Goal: Task Accomplishment & Management: Manage account settings

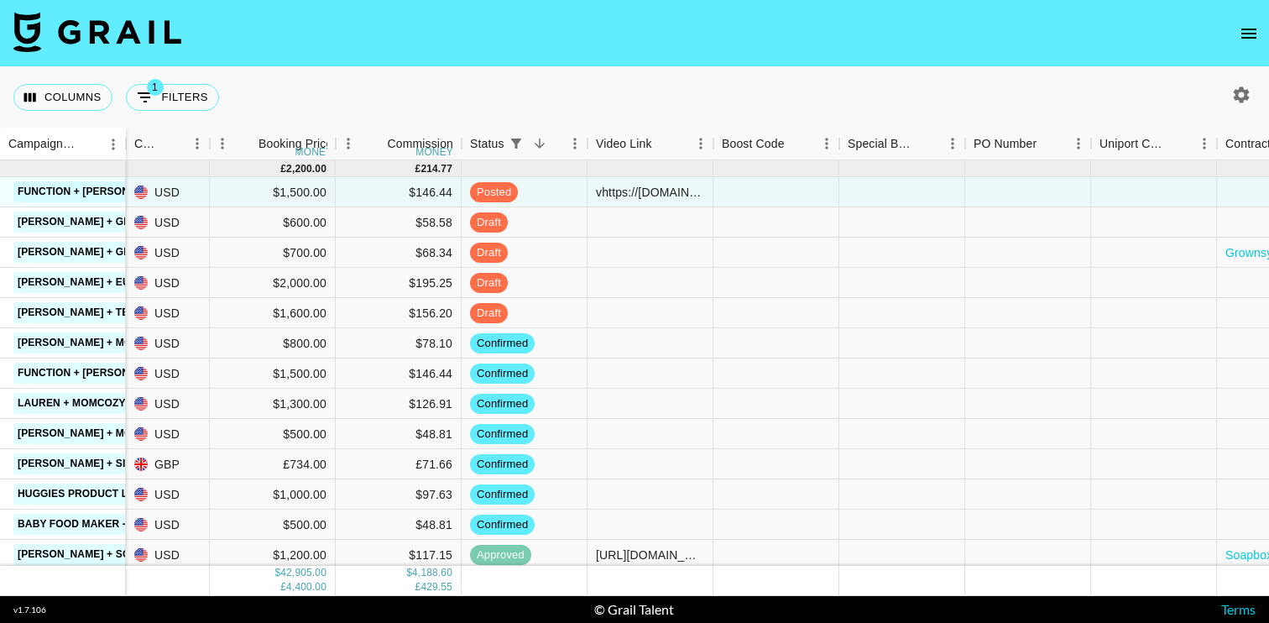
scroll to position [696, 915]
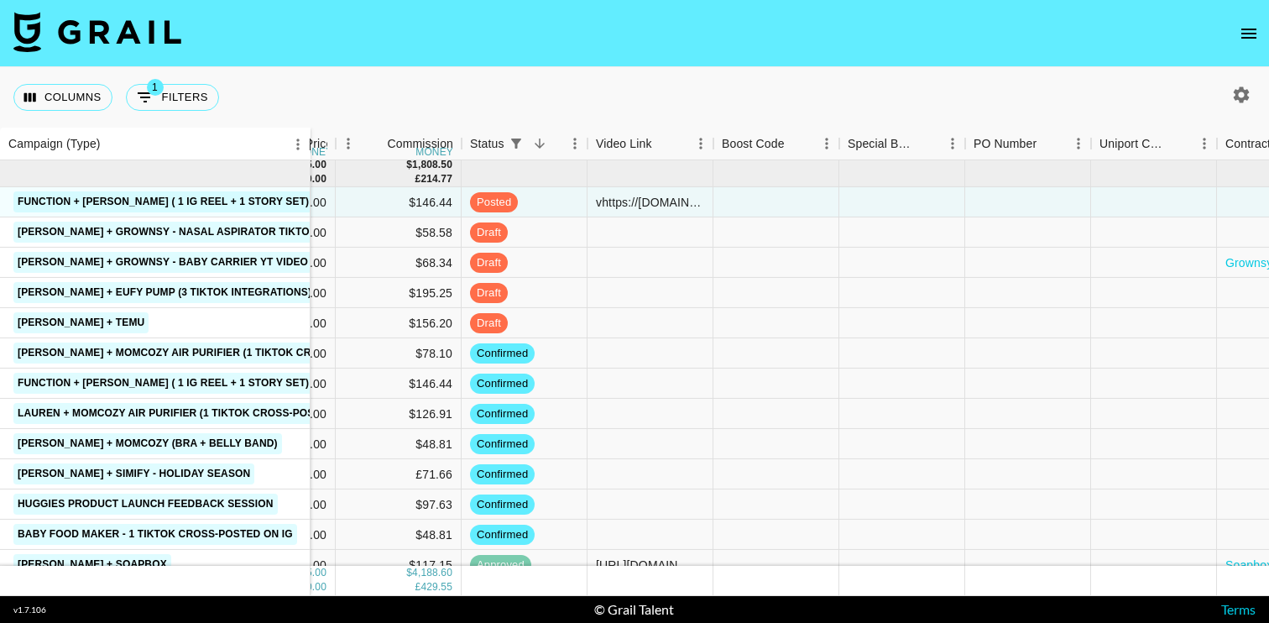
drag, startPoint x: 122, startPoint y: 147, endPoint x: 306, endPoint y: 159, distance: 185.0
click at [306, 159] on div "Campaign (Type)" at bounding box center [310, 144] width 20 height 33
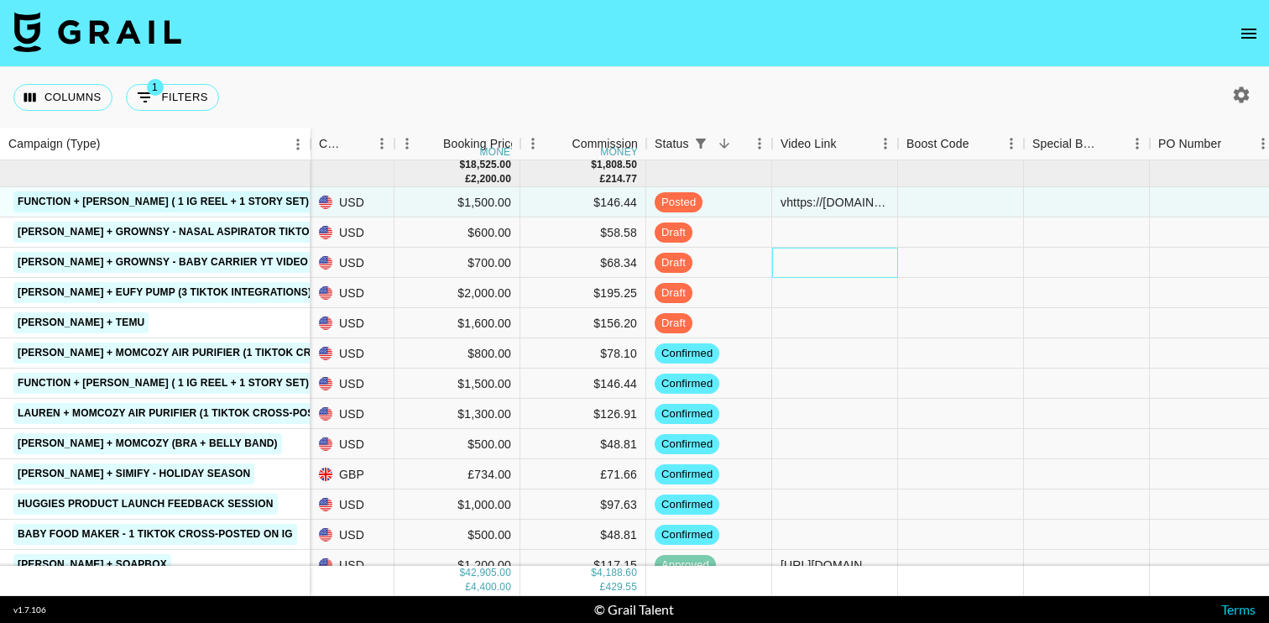
click at [812, 268] on div at bounding box center [835, 263] width 126 height 30
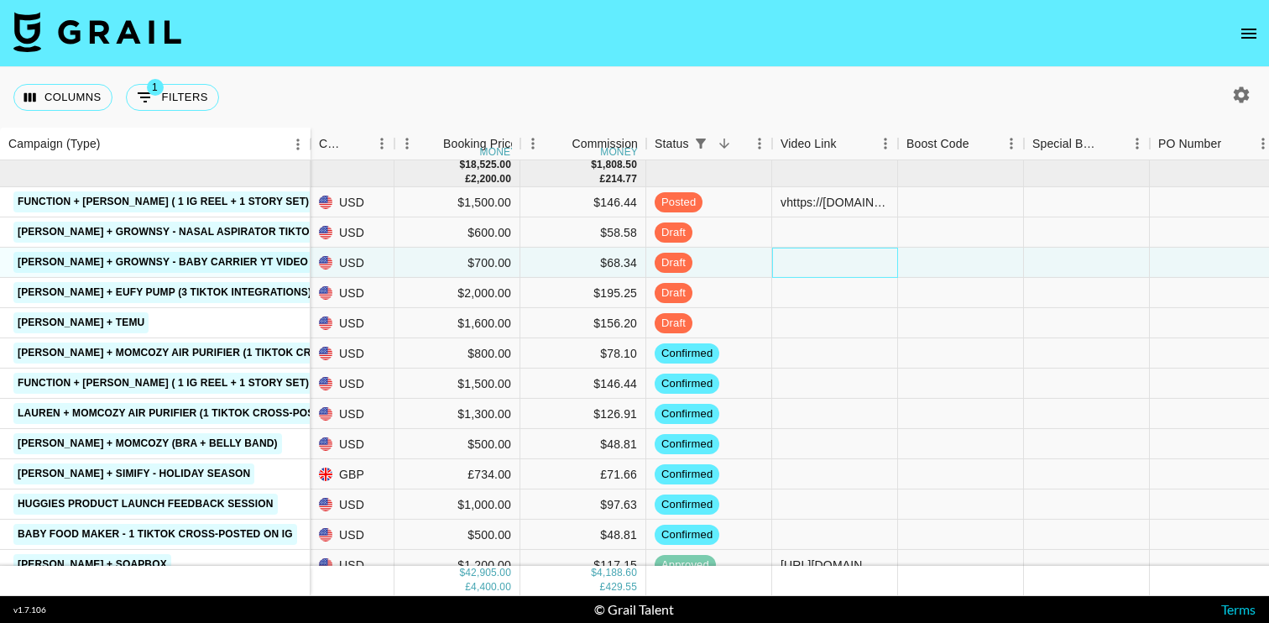
click at [822, 268] on div at bounding box center [835, 263] width 126 height 30
type input "https://www.youtube.com/watch?v=Ew5YEcRw7Ls"
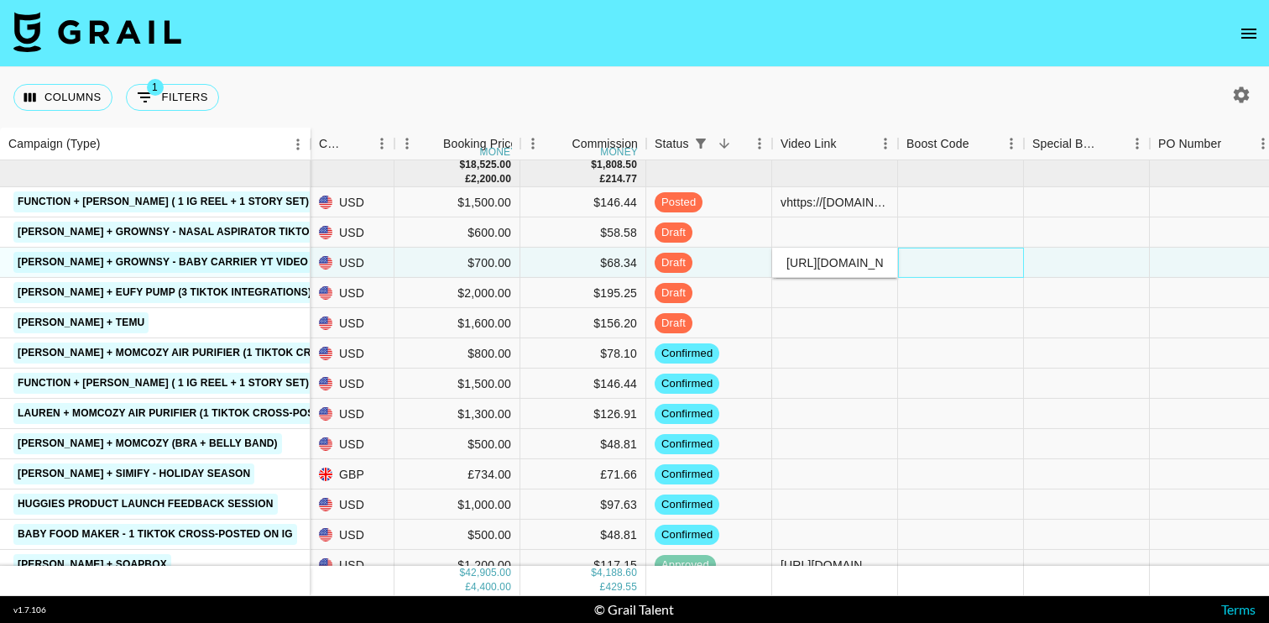
click at [949, 269] on div at bounding box center [961, 263] width 126 height 30
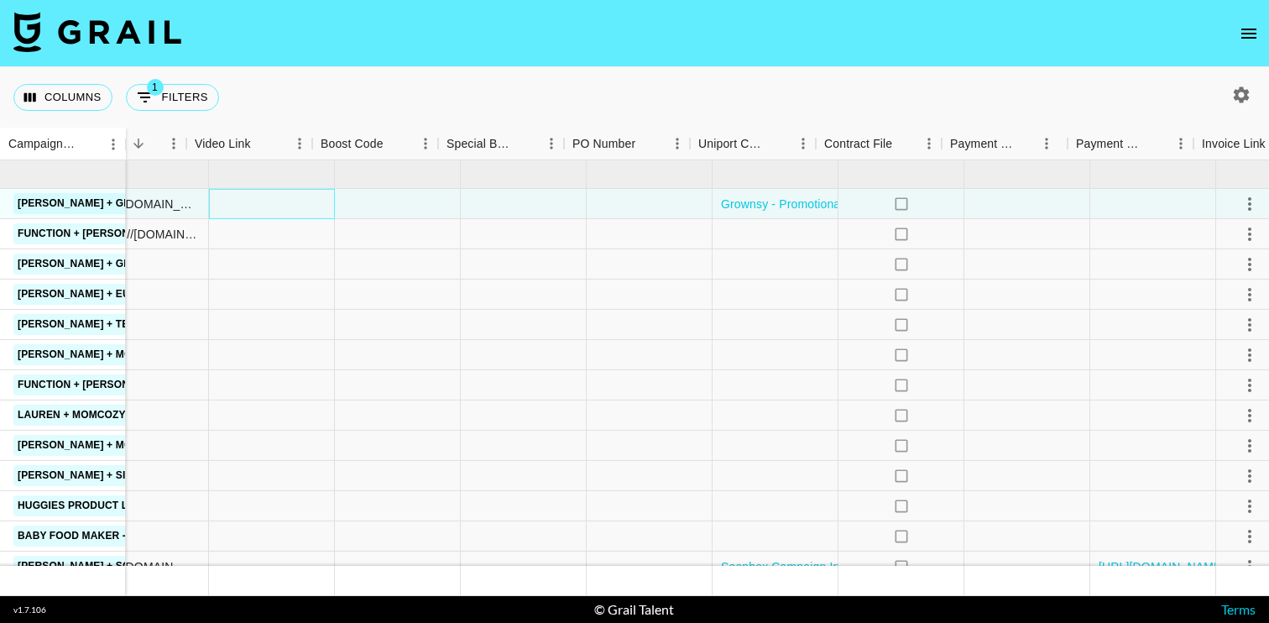
scroll to position [694, 1433]
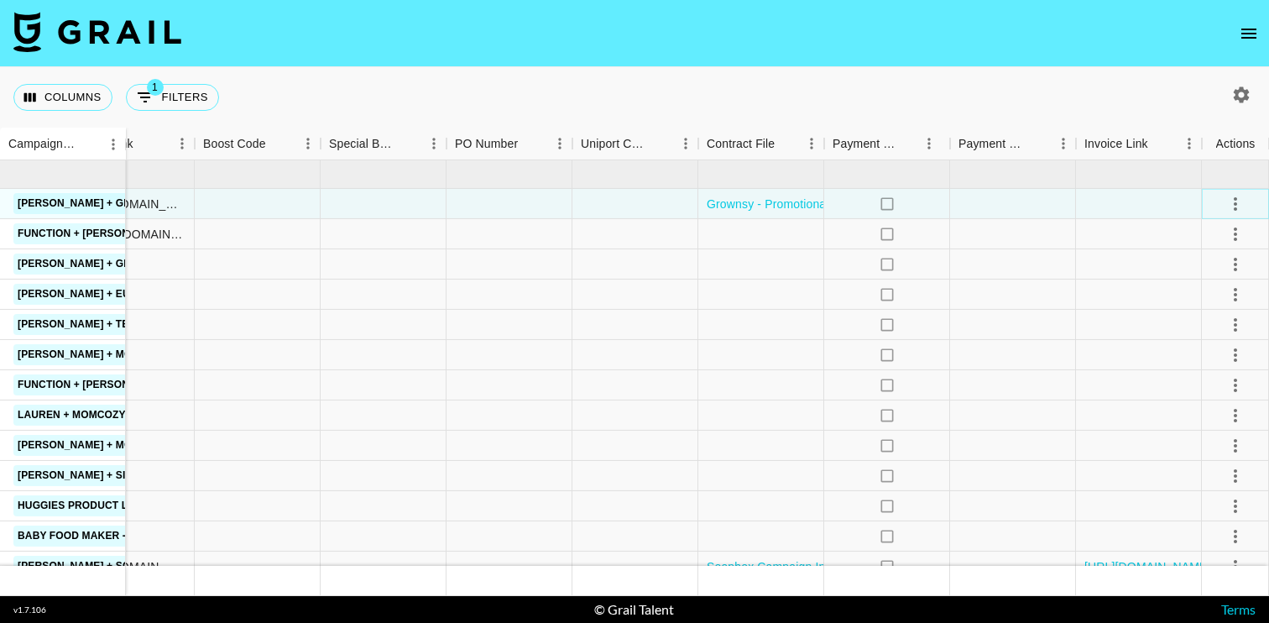
click at [1232, 201] on icon "select merge strategy" at bounding box center [1235, 204] width 20 height 20
click at [1208, 365] on div "Approve" at bounding box center [1198, 361] width 51 height 20
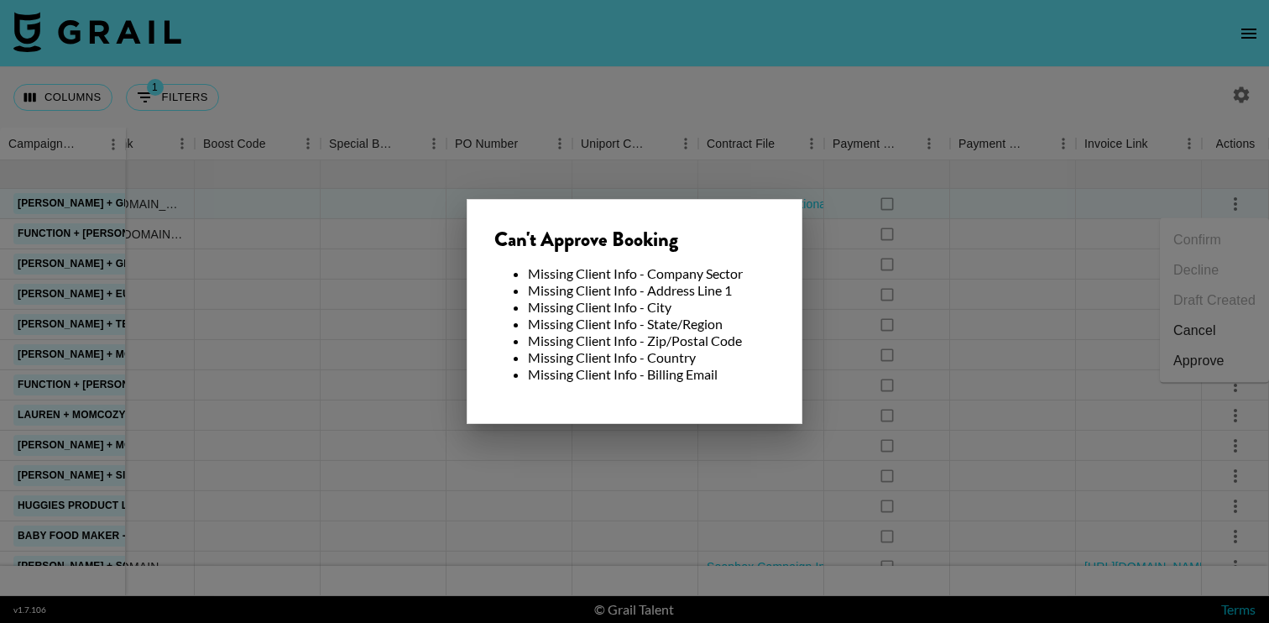
click at [854, 285] on div at bounding box center [634, 311] width 1269 height 623
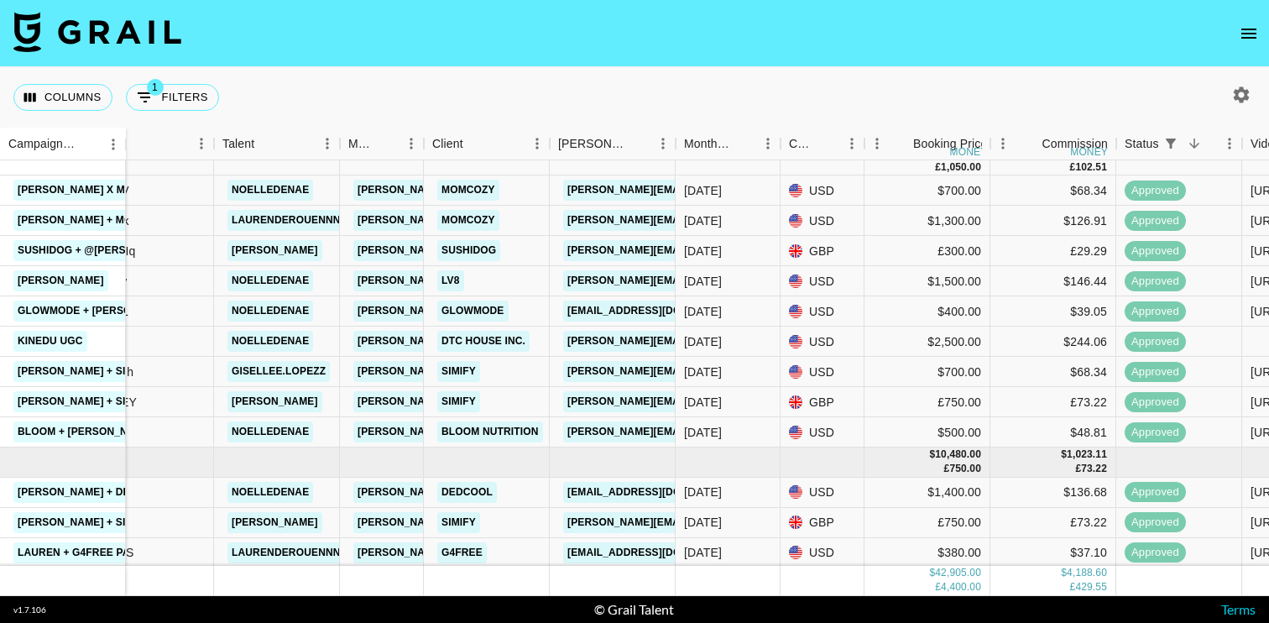
scroll to position [0, 260]
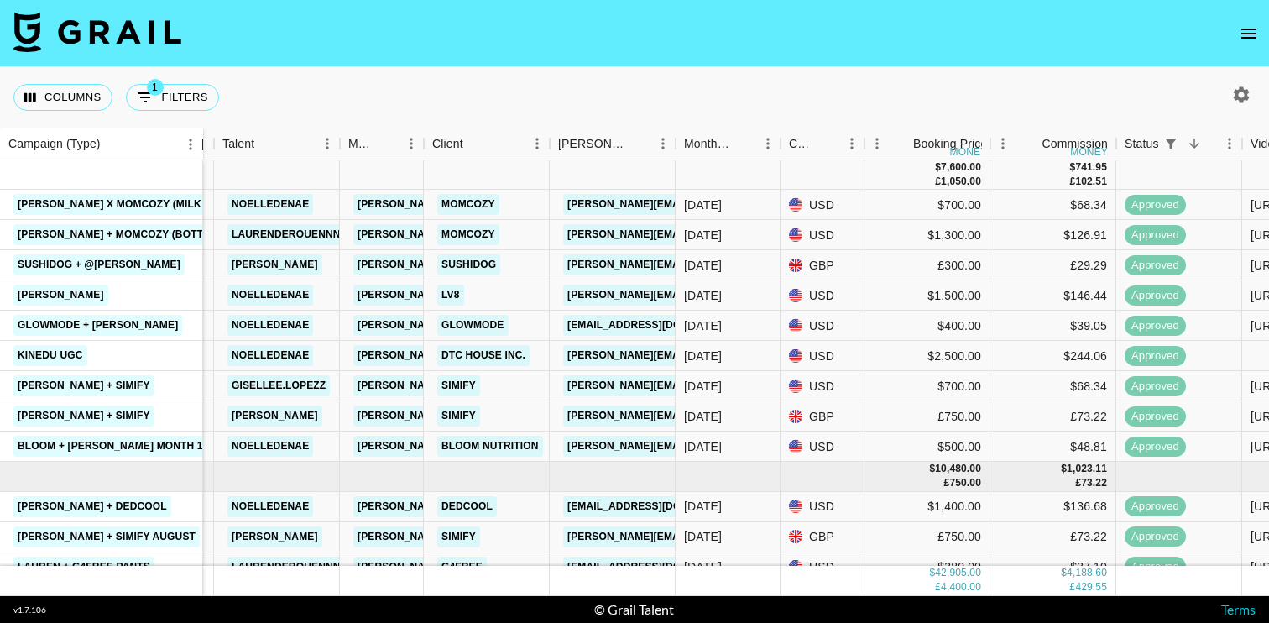
drag, startPoint x: 123, startPoint y: 143, endPoint x: 201, endPoint y: 166, distance: 80.7
click at [201, 166] on div "Campaign (Type) Month Due Airtable ID Talent Manager Client Booker Month Due Cu…" at bounding box center [634, 362] width 1269 height 468
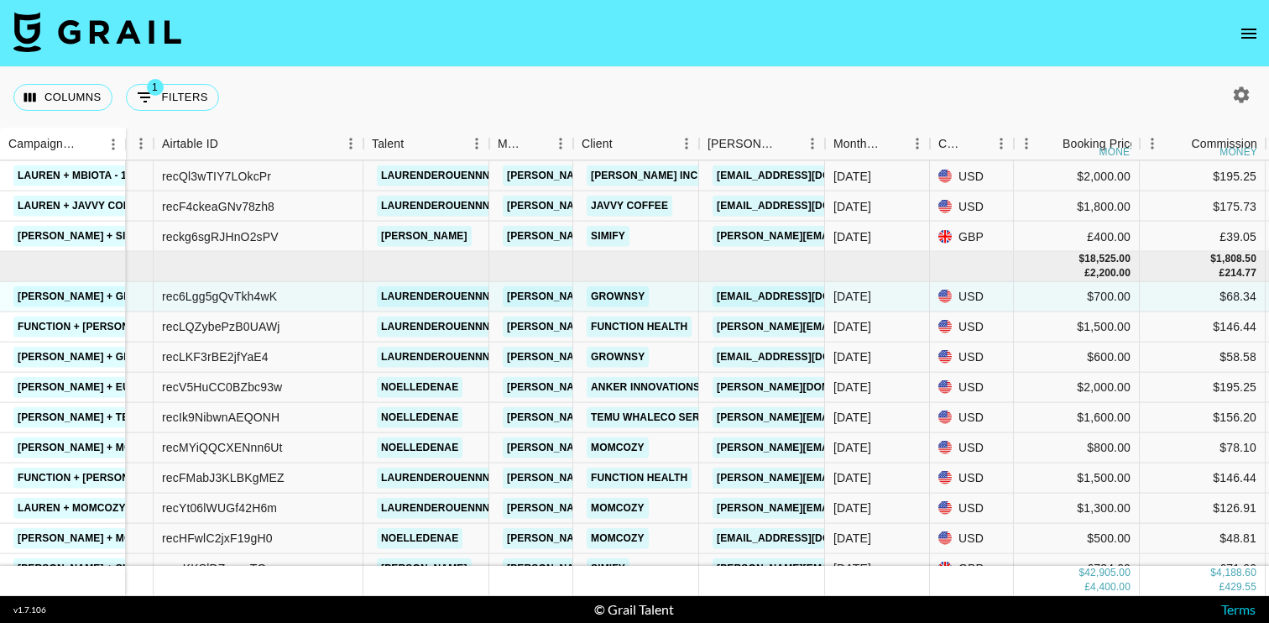
scroll to position [602, 106]
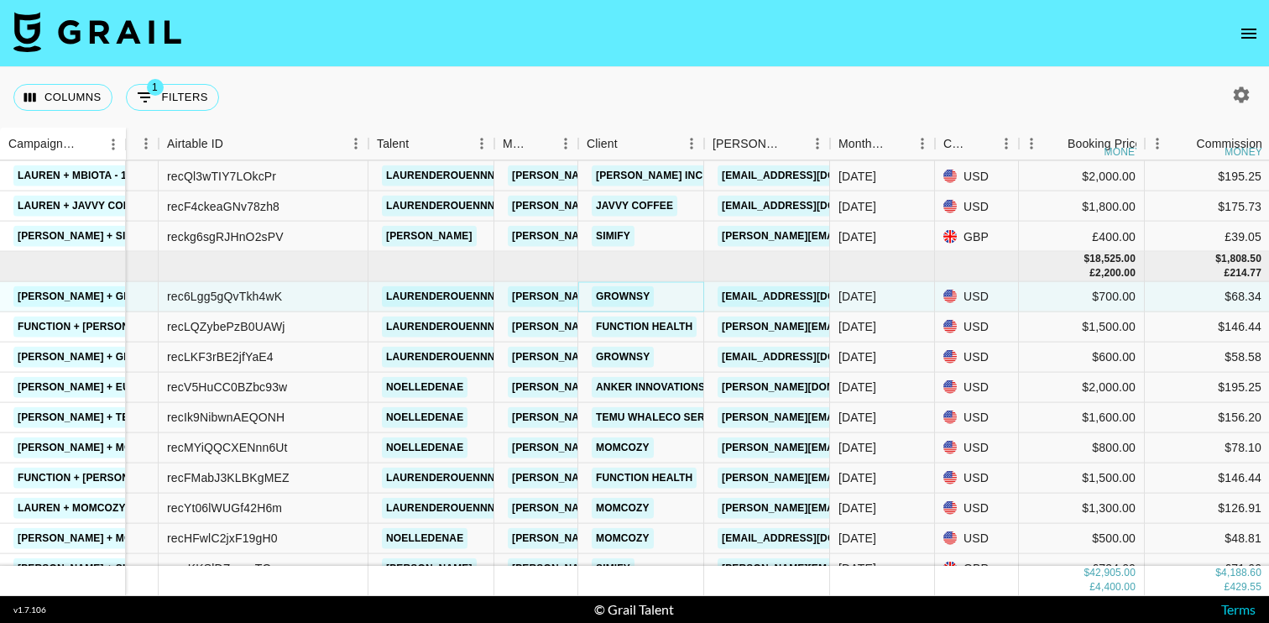
click at [634, 296] on link "Grownsy" at bounding box center [623, 295] width 62 height 21
click at [621, 325] on link "Function Health" at bounding box center [644, 326] width 105 height 21
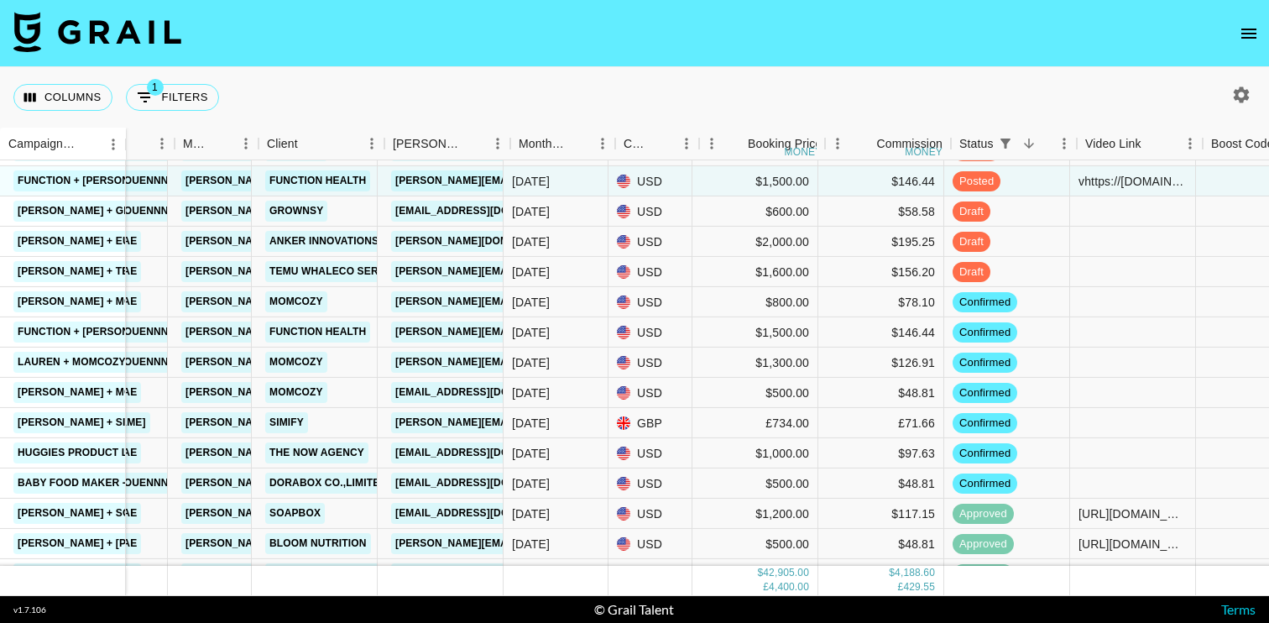
scroll to position [747, 424]
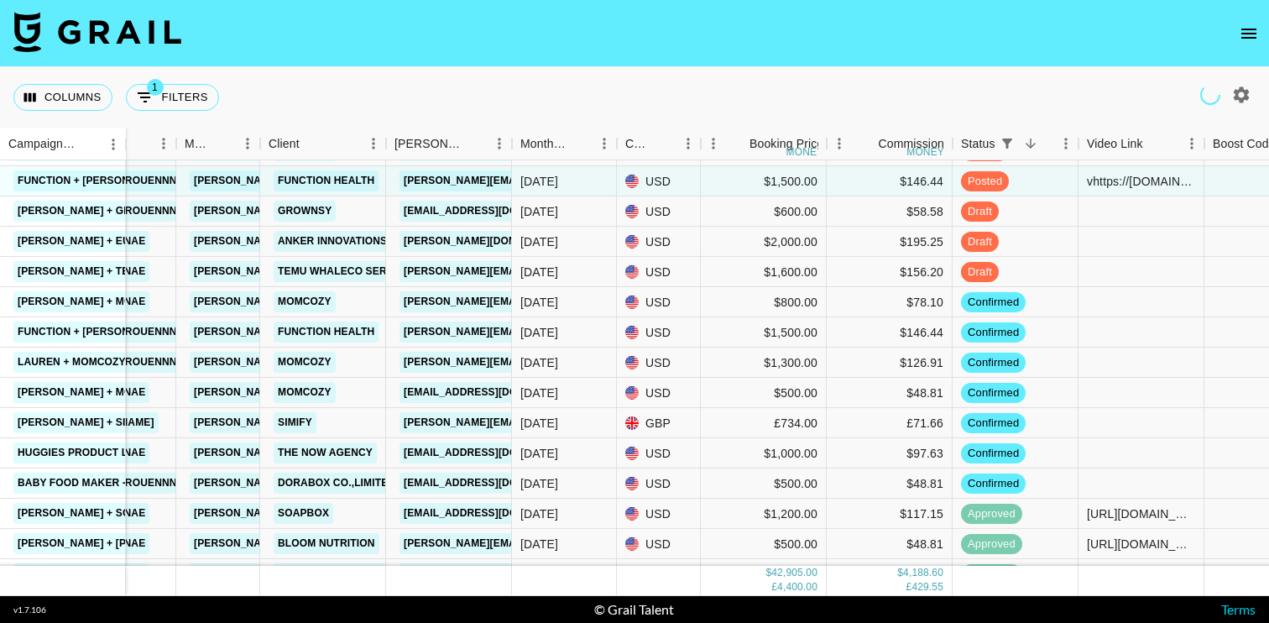
click at [1235, 35] on button "open drawer" at bounding box center [1249, 34] width 34 height 34
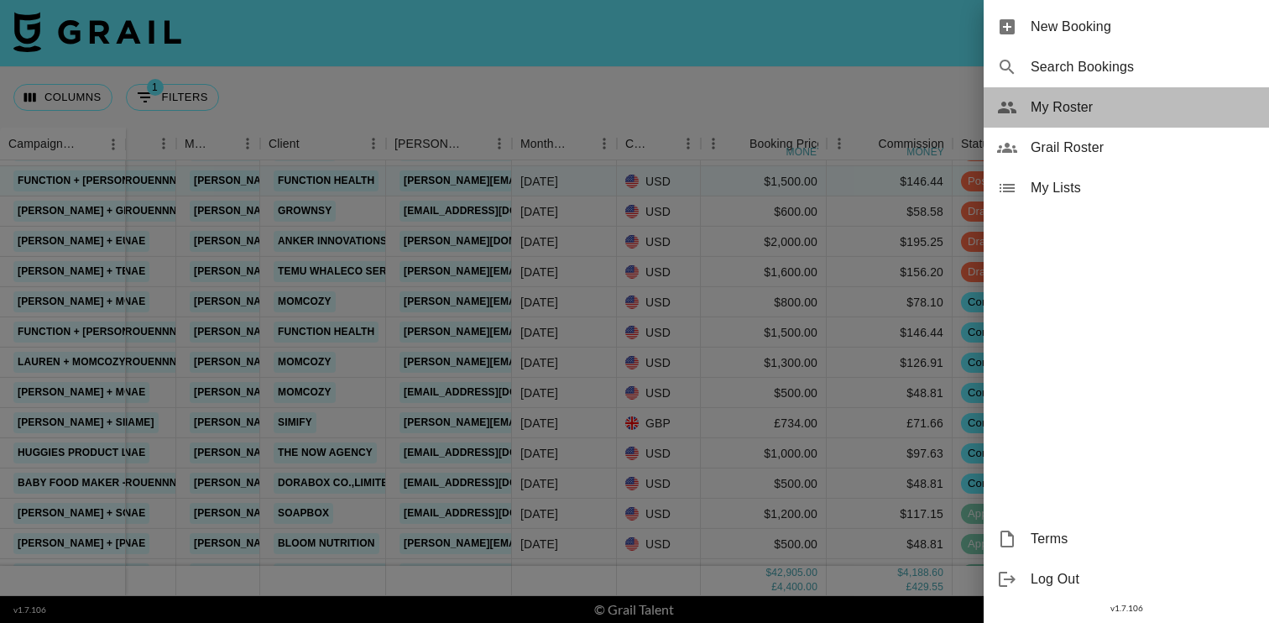
click at [1091, 107] on span "My Roster" at bounding box center [1143, 107] width 225 height 20
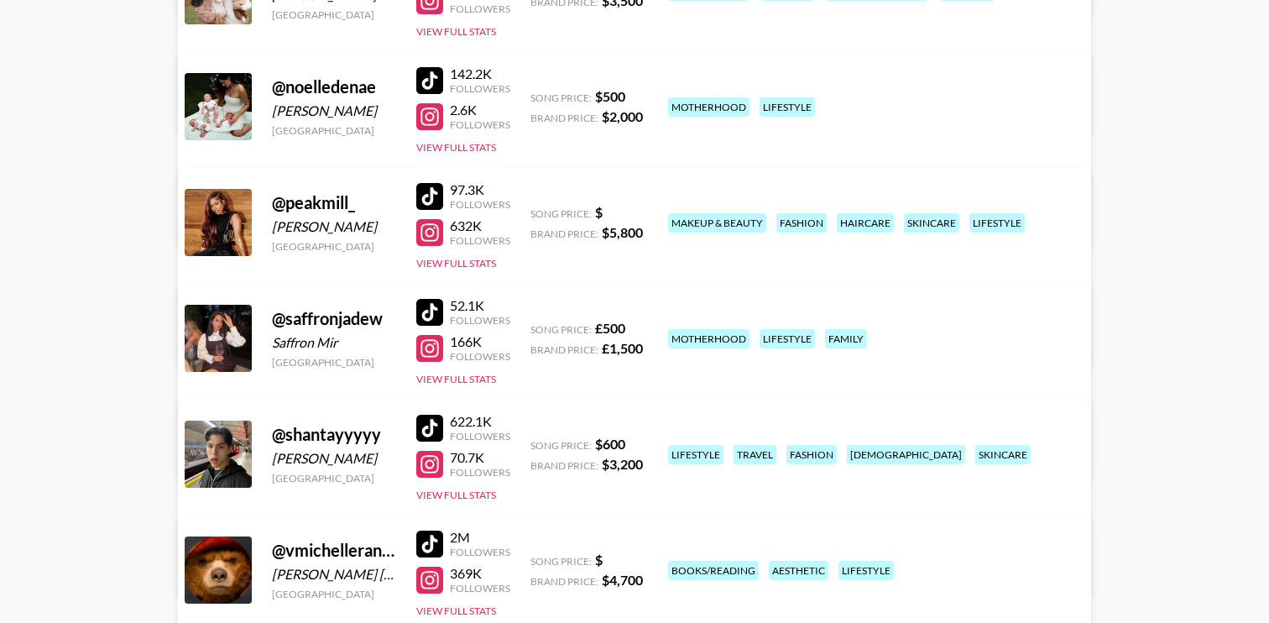
scroll to position [1108, 0]
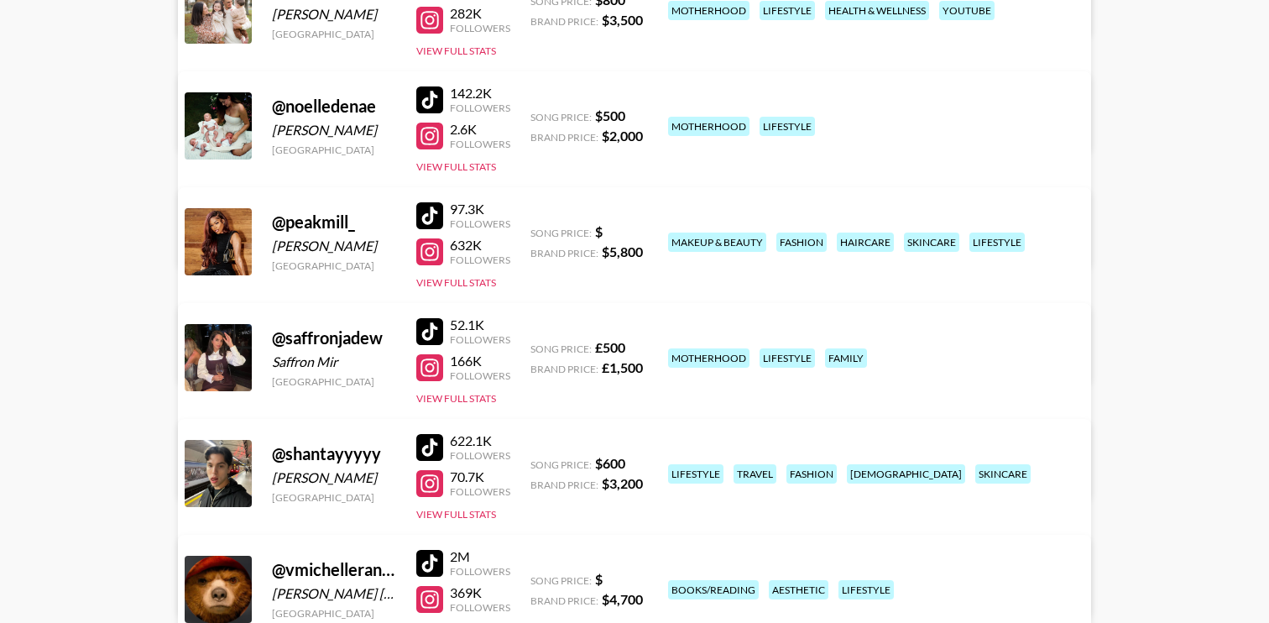
click at [535, 230] on link "View/Edit Details" at bounding box center [371, 238] width 327 height 17
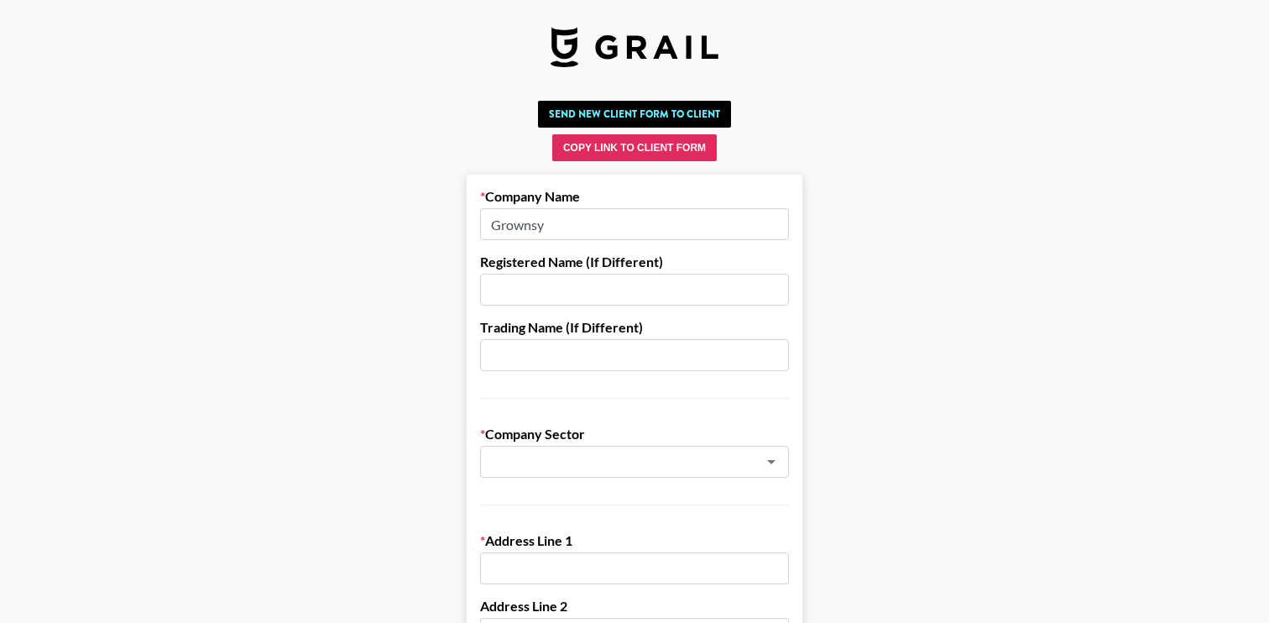
click at [618, 150] on button "Copy Link to Client Form" at bounding box center [634, 147] width 164 height 27
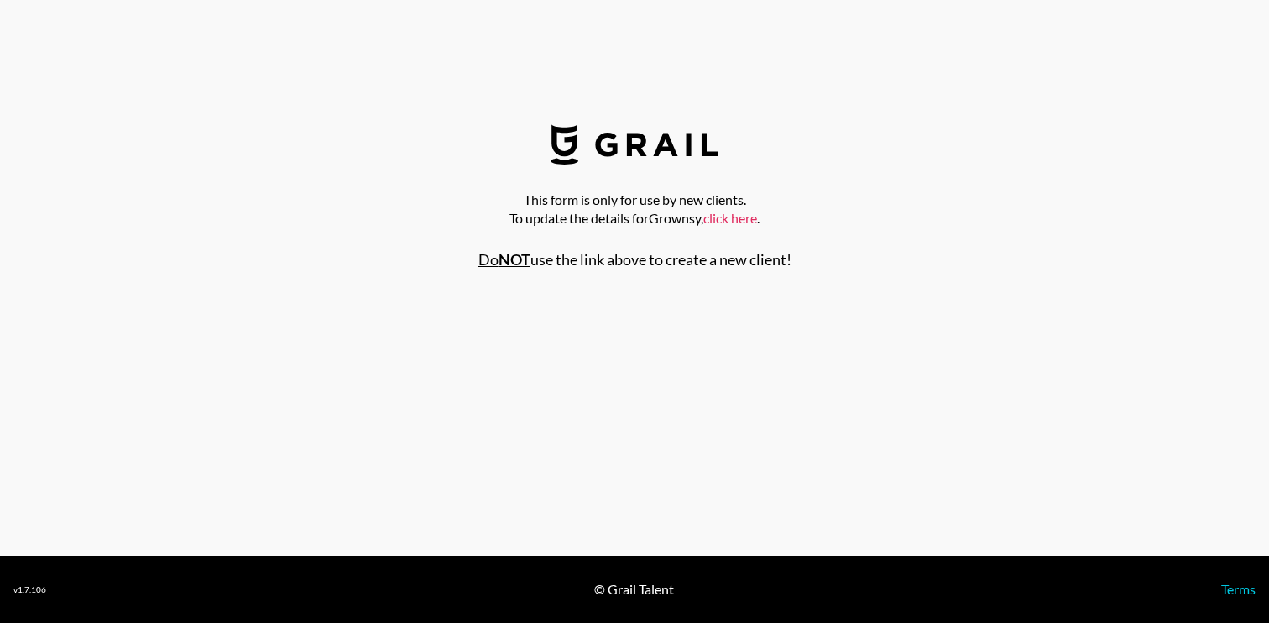
click at [734, 217] on link "click here" at bounding box center [730, 218] width 54 height 16
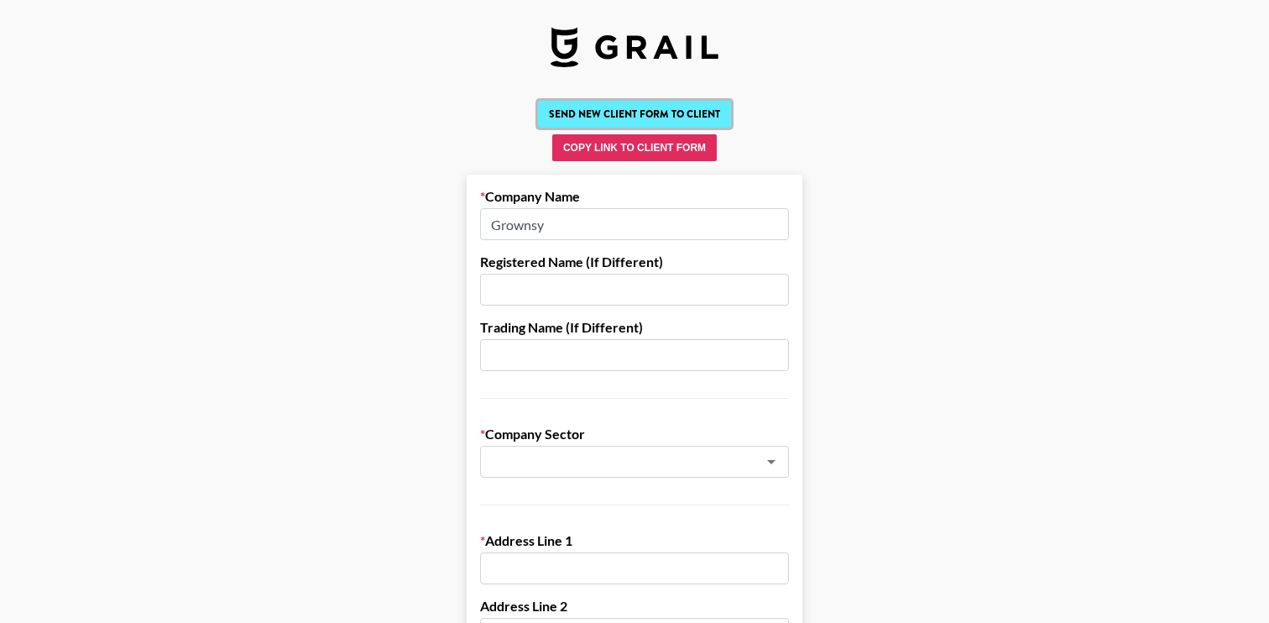
click at [702, 113] on button "Send New Client Form to Client" at bounding box center [634, 114] width 193 height 27
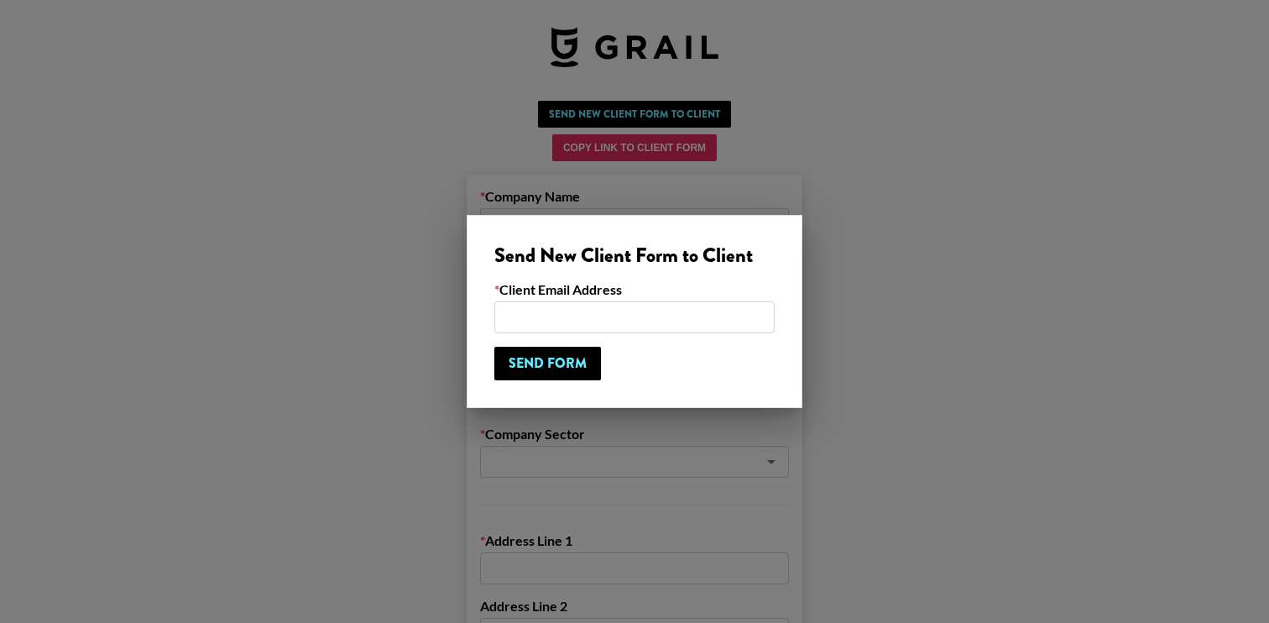
click at [565, 316] on input "email" at bounding box center [634, 317] width 280 height 32
paste input "jasminee@grownsy.com"
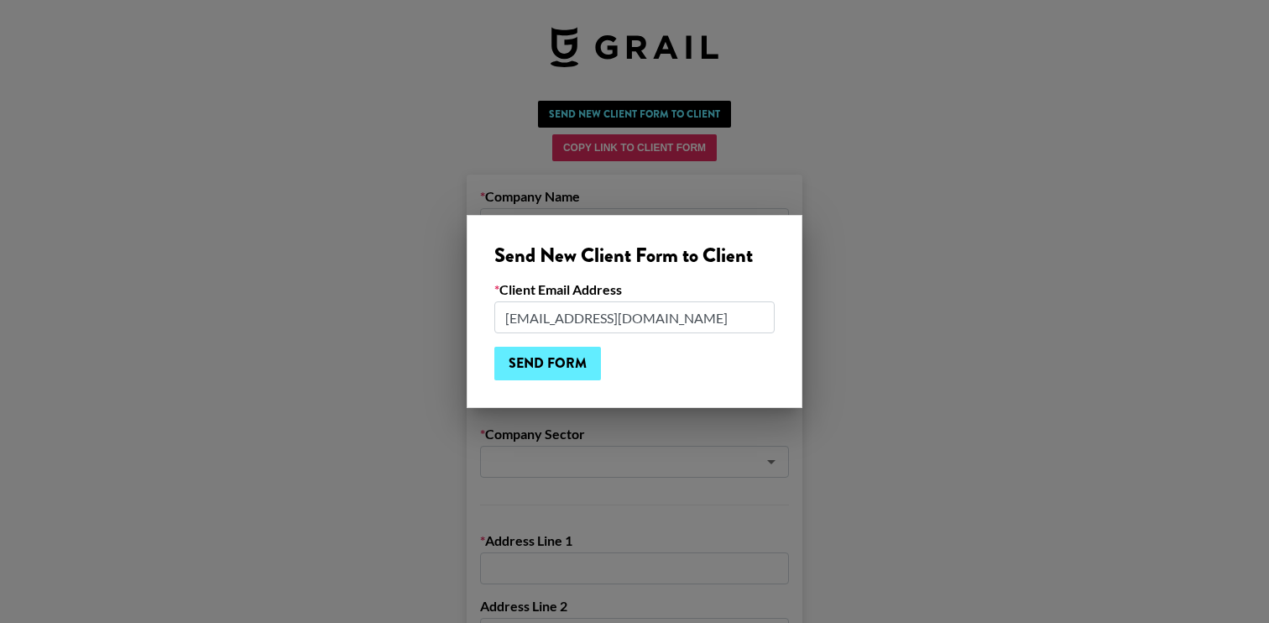
type input "jasminee@grownsy.com"
click at [531, 367] on input "Send Form" at bounding box center [547, 364] width 107 height 34
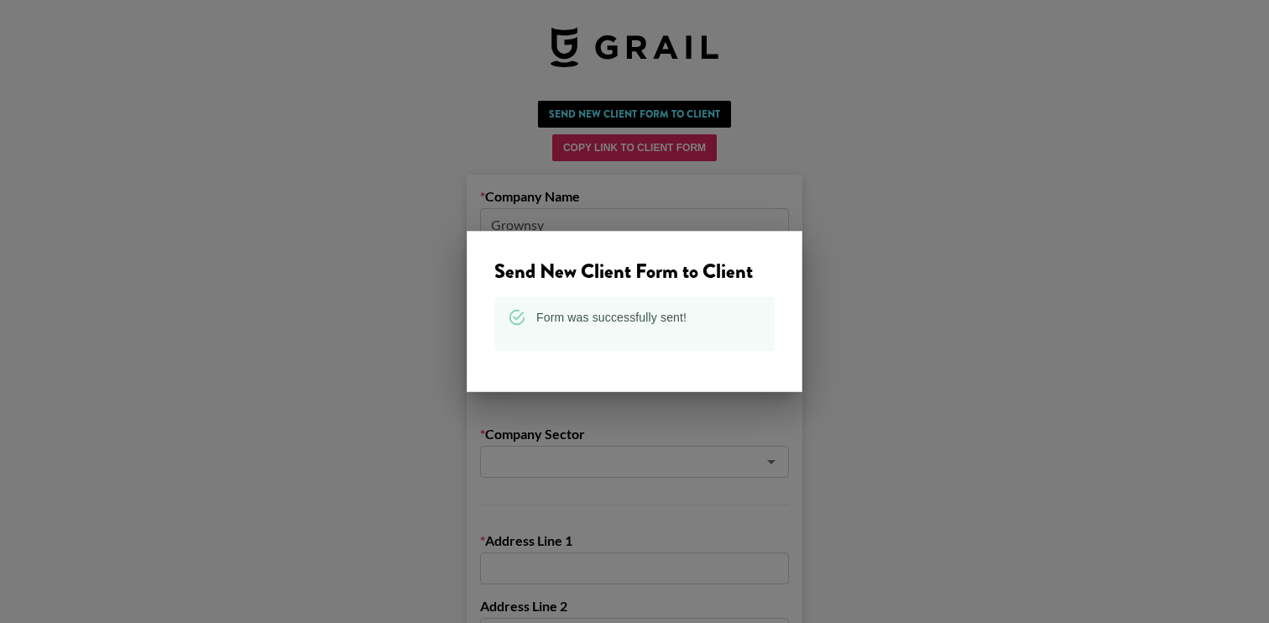
click at [424, 302] on div at bounding box center [634, 311] width 1269 height 623
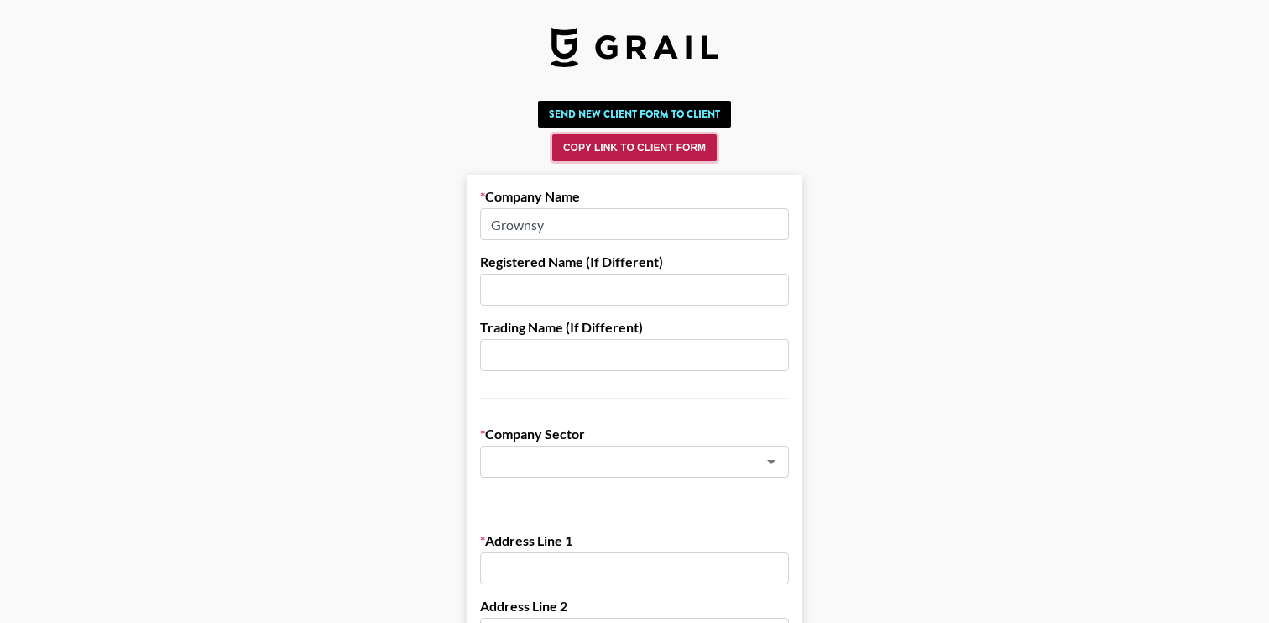
click at [622, 148] on button "Copy Link to Client Form" at bounding box center [634, 147] width 164 height 27
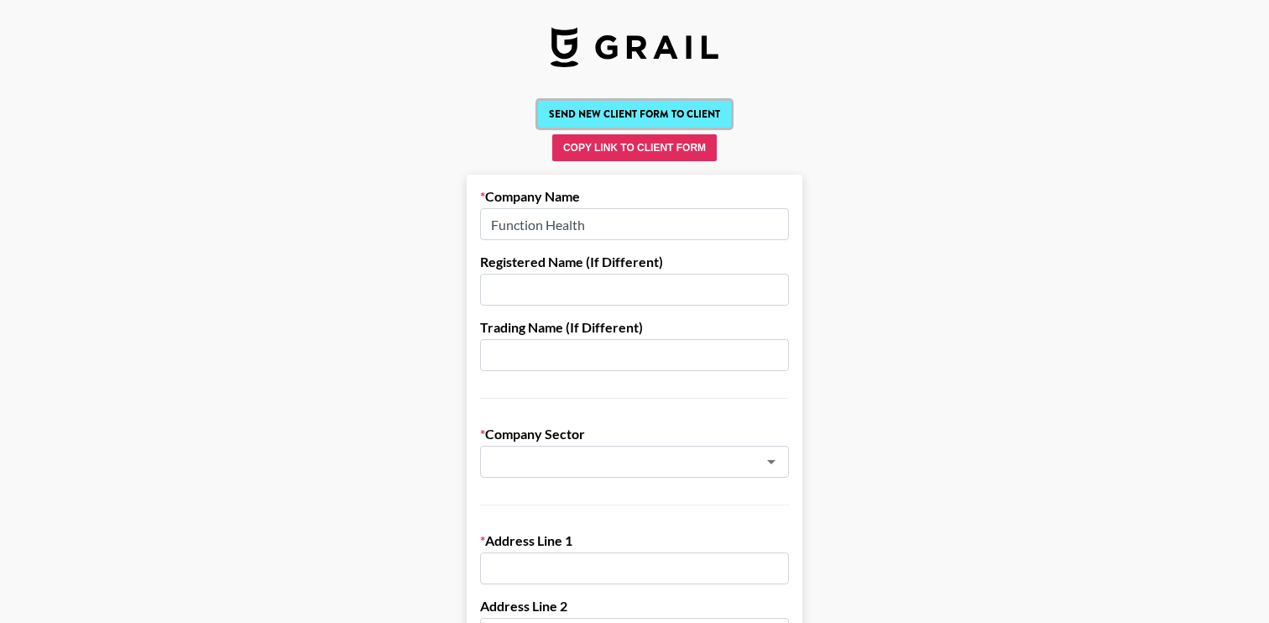
click at [618, 113] on button "Send New Client Form to Client" at bounding box center [634, 114] width 193 height 27
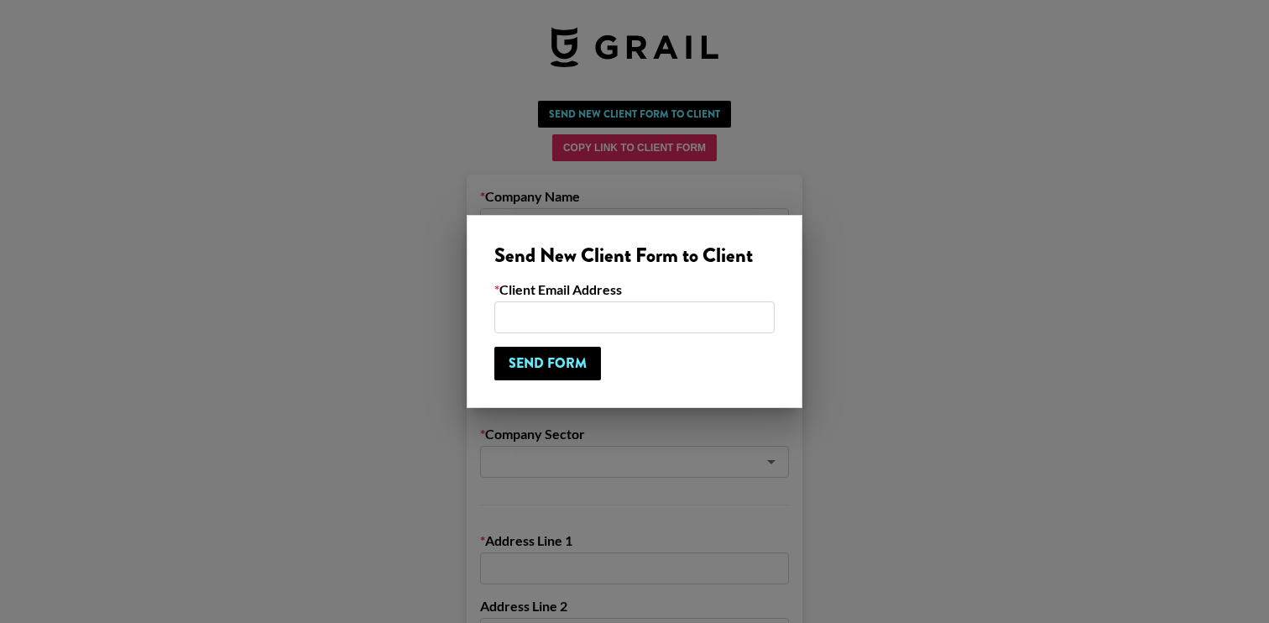
click at [580, 320] on input "email" at bounding box center [634, 317] width 280 height 32
paste input "Clayton Hambrick <clayton.hambrick@functionhealth.com>"
drag, startPoint x: 531, startPoint y: 316, endPoint x: 405, endPoint y: 312, distance: 125.9
click at [405, 312] on div "Send New Client Form to Client Client Email Address Clayton Hambrick <clayton.h…" at bounding box center [634, 311] width 1269 height 623
click at [742, 316] on input "clayton.hambrick@functionhealth.com>" at bounding box center [634, 317] width 280 height 32
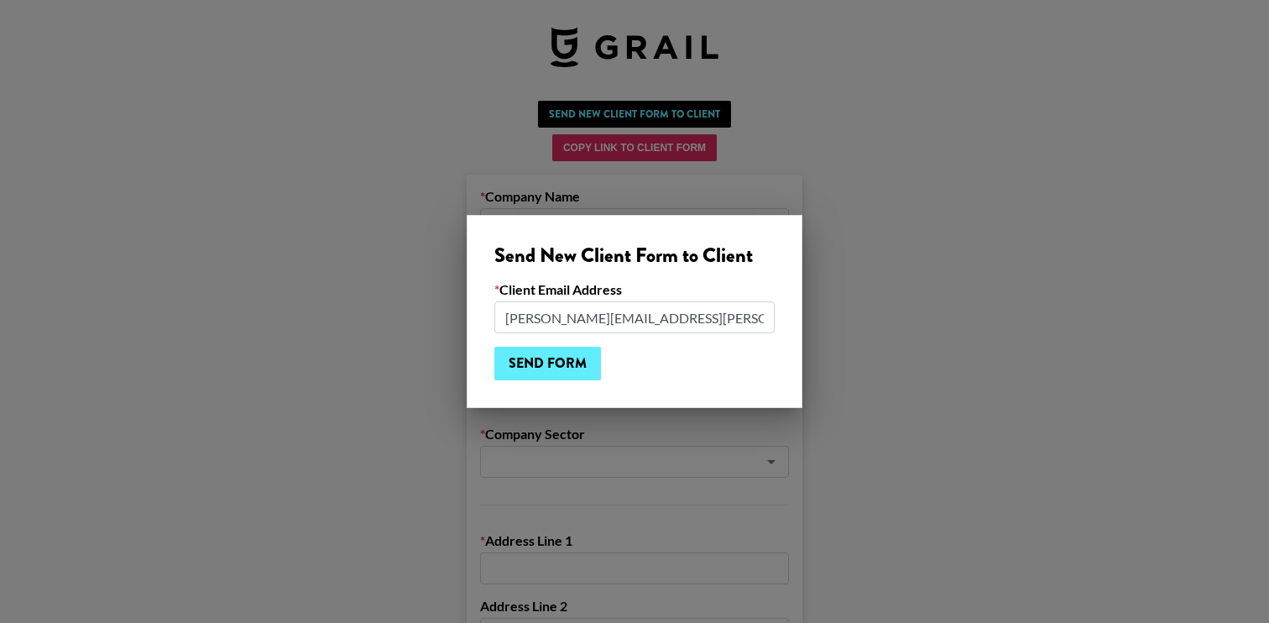
type input "clayton.hambrick@functionhealth.com"
click at [570, 373] on input "Send Form" at bounding box center [547, 364] width 107 height 34
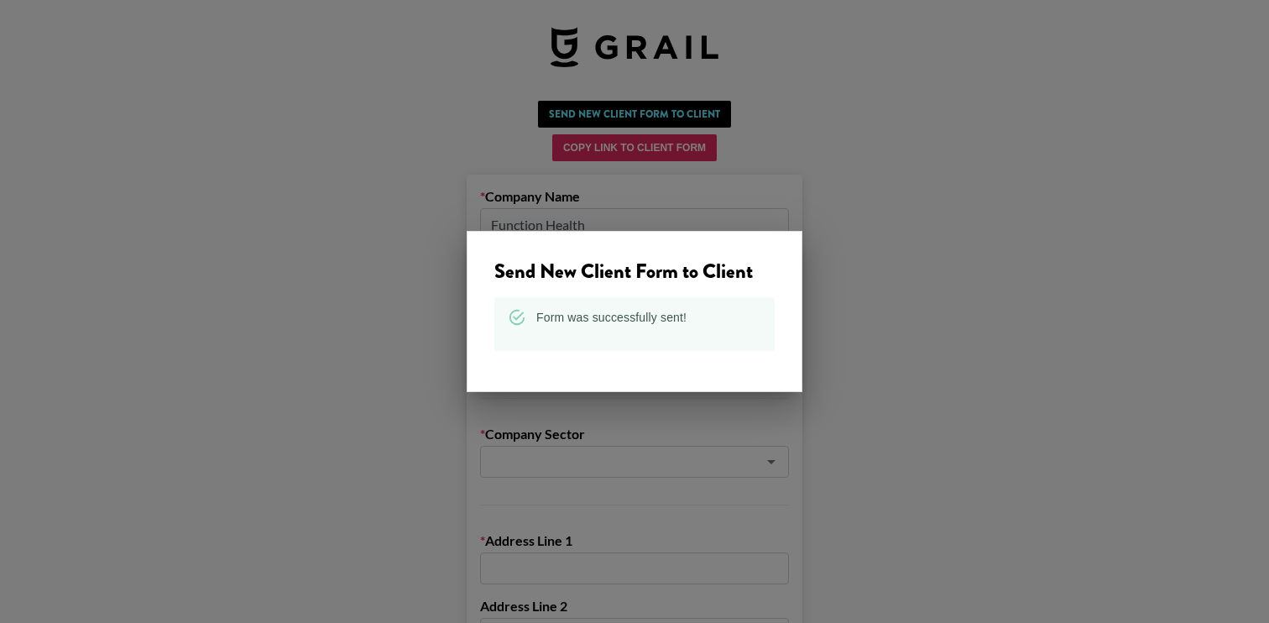
click at [371, 285] on div at bounding box center [634, 311] width 1269 height 623
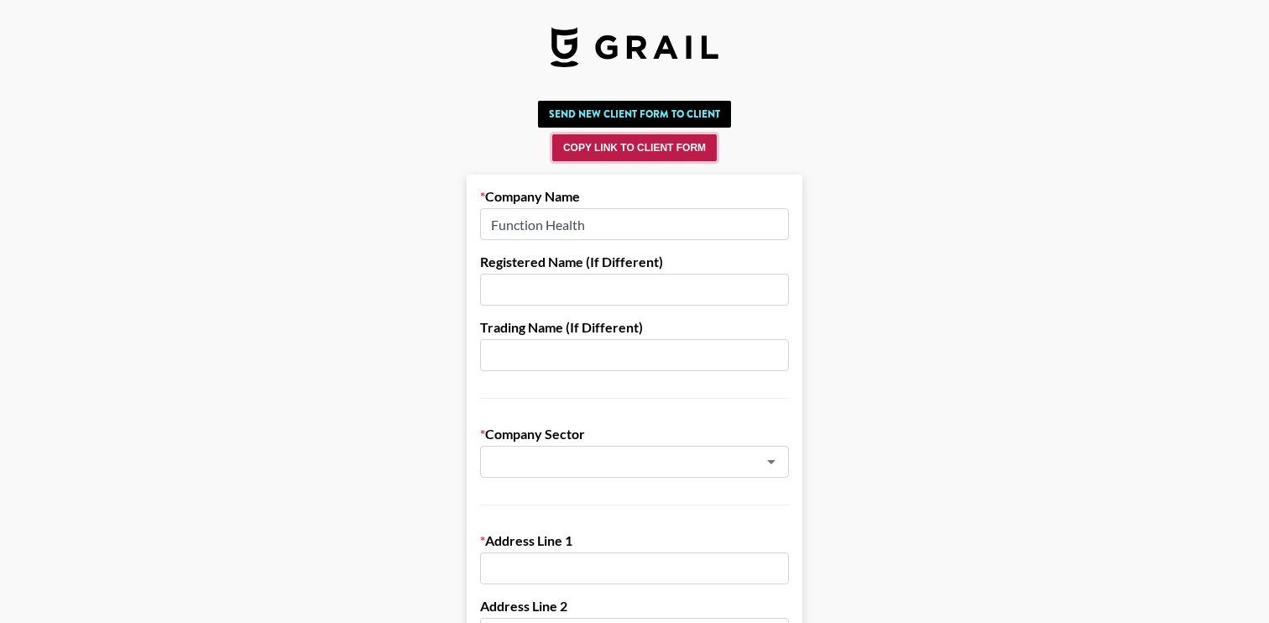
click at [628, 152] on button "Copy Link to Client Form" at bounding box center [634, 147] width 164 height 27
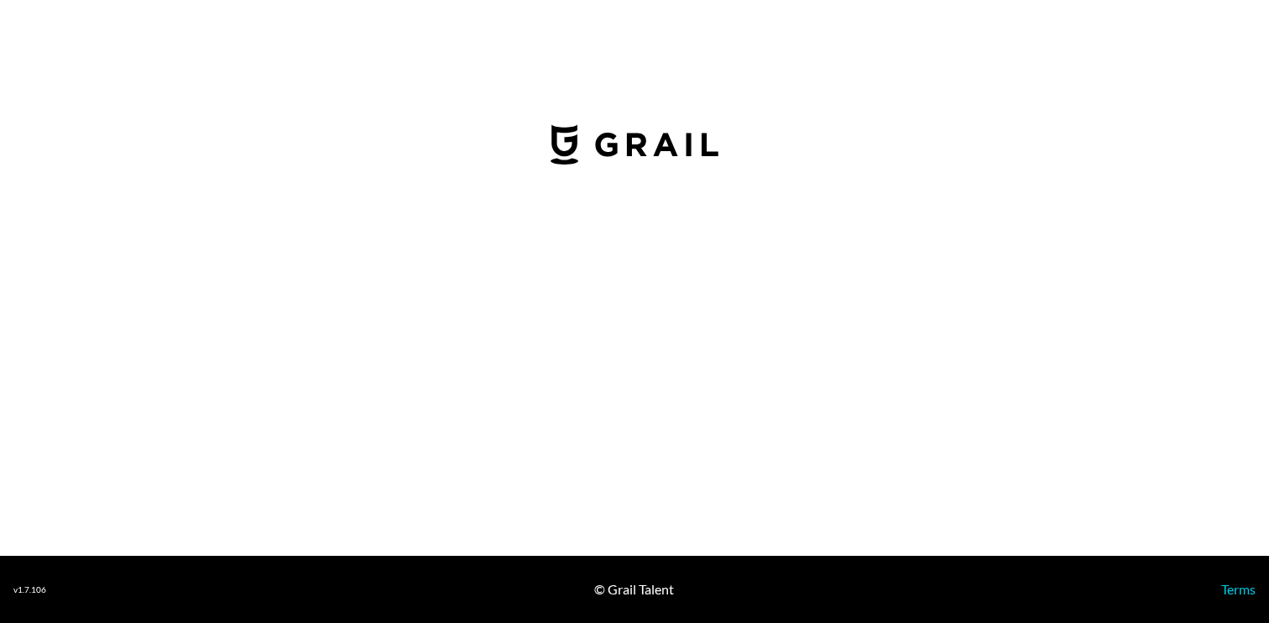
select select "USD"
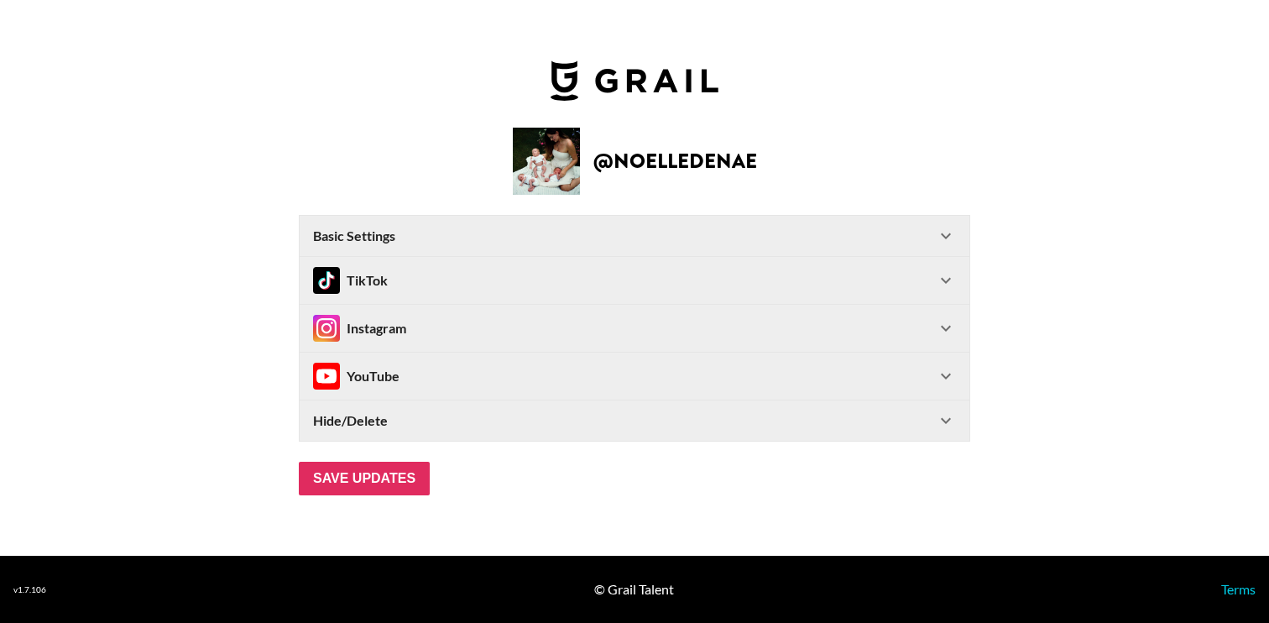
click at [386, 419] on strong "Hide/Delete" at bounding box center [350, 420] width 75 height 17
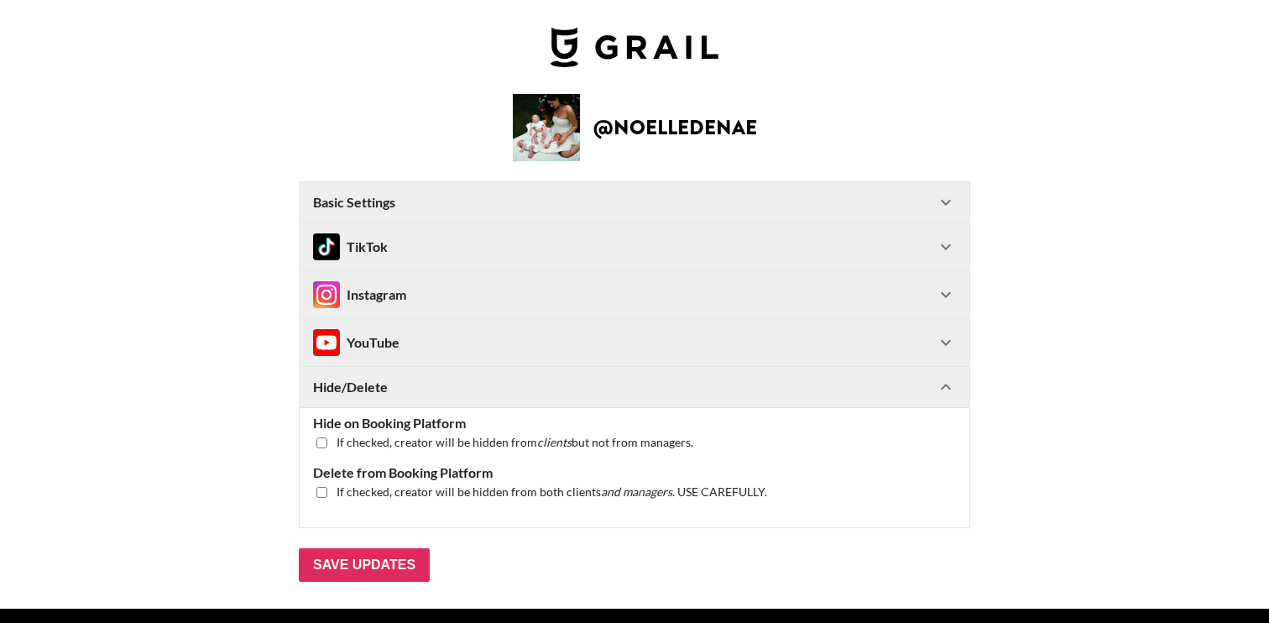
click at [411, 200] on div "Basic Settings" at bounding box center [624, 202] width 623 height 17
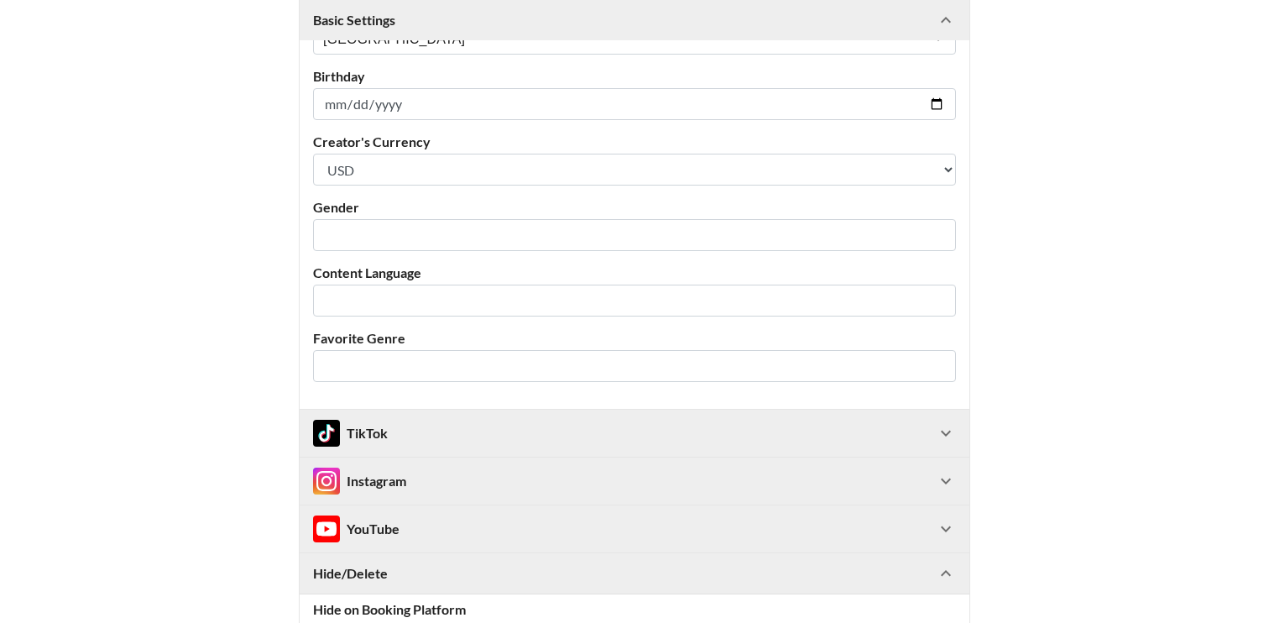
scroll to position [394, 0]
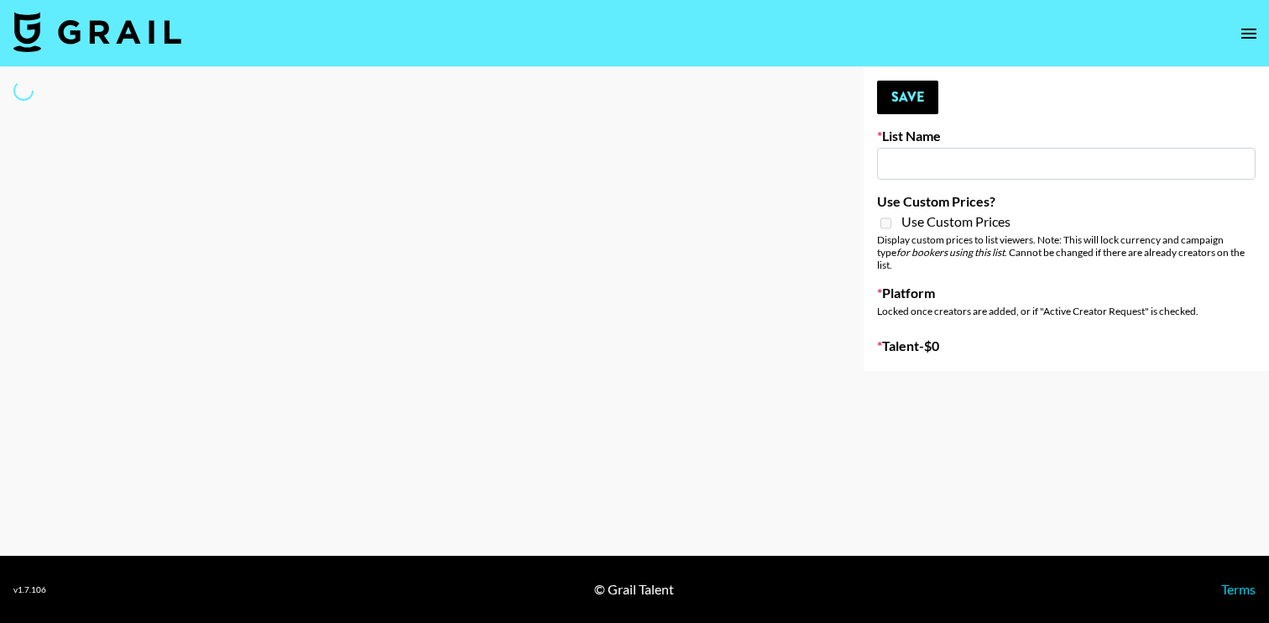
type input "Who Did The Body"
select select "Song"
